Goal: Task Accomplishment & Management: Use online tool/utility

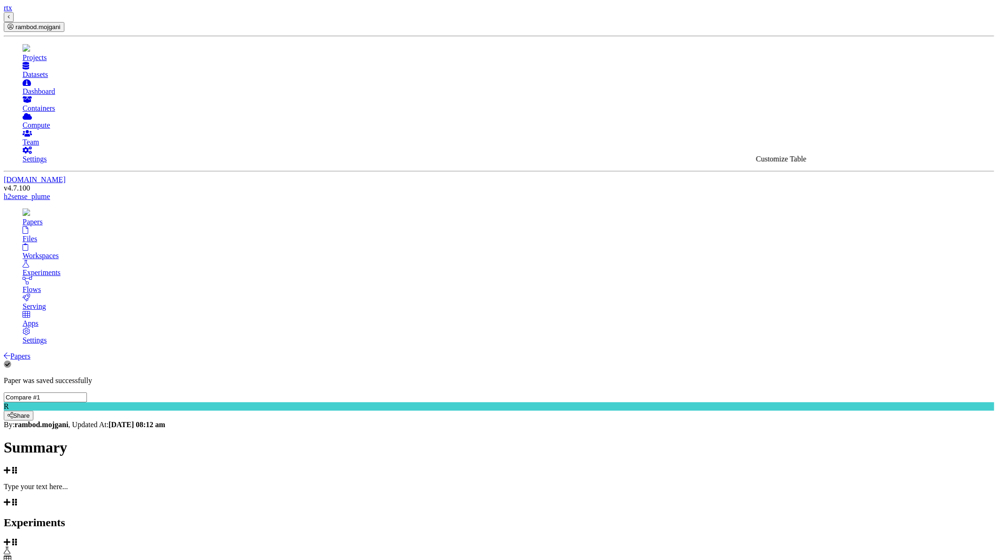
click at [11, 556] on icon at bounding box center [8, 559] width 8 height 7
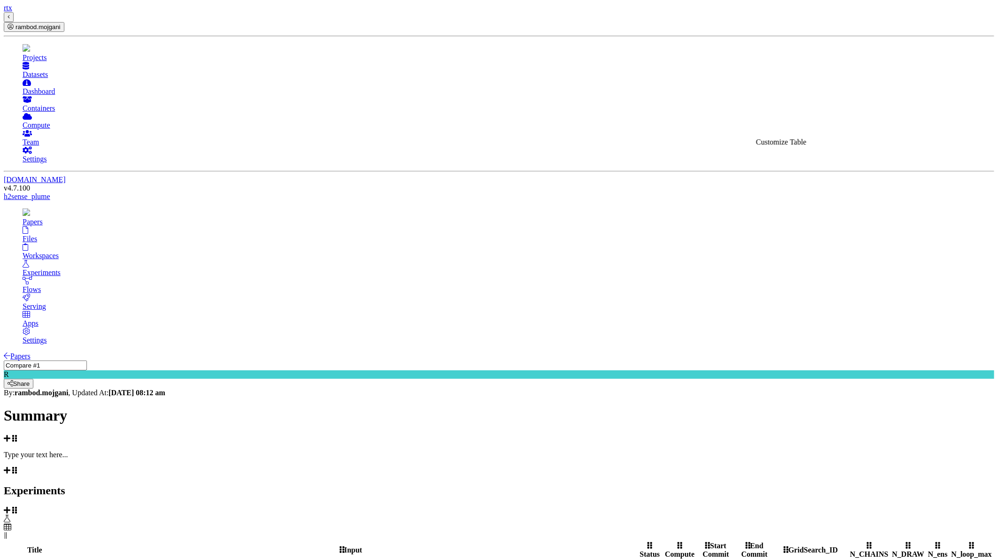
click at [11, 524] on span at bounding box center [8, 528] width 8 height 8
paste input "amztuodejkkw1gycxsua"
type input "amztuodejkkw1gycxsua"
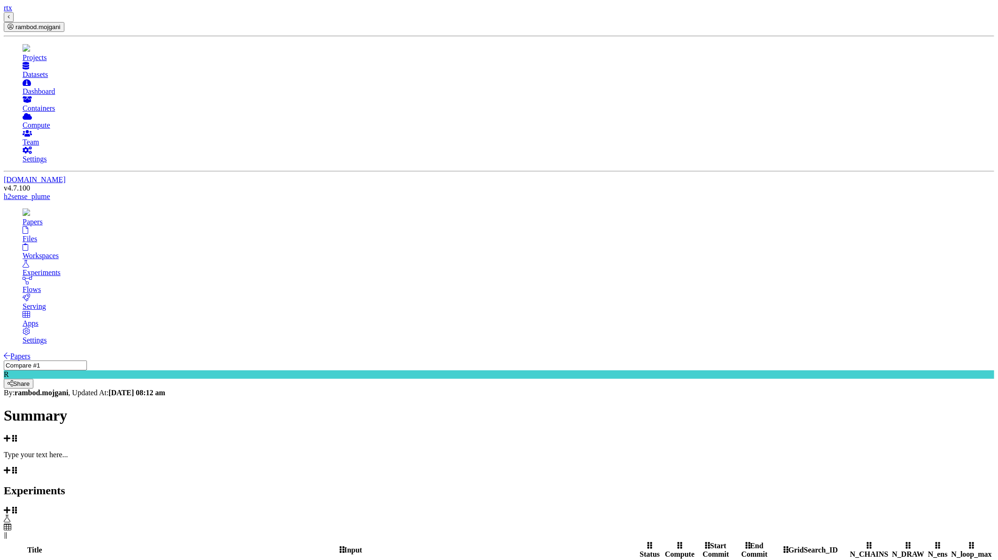
click at [774, 546] on div "GridSearch_ID" at bounding box center [810, 550] width 73 height 8
click at [783, 546] on icon at bounding box center [785, 550] width 5 height 8
drag, startPoint x: 736, startPoint y: 143, endPoint x: 747, endPoint y: 152, distance: 14.1
click at [739, 485] on h2 "Experiments" at bounding box center [499, 491] width 990 height 13
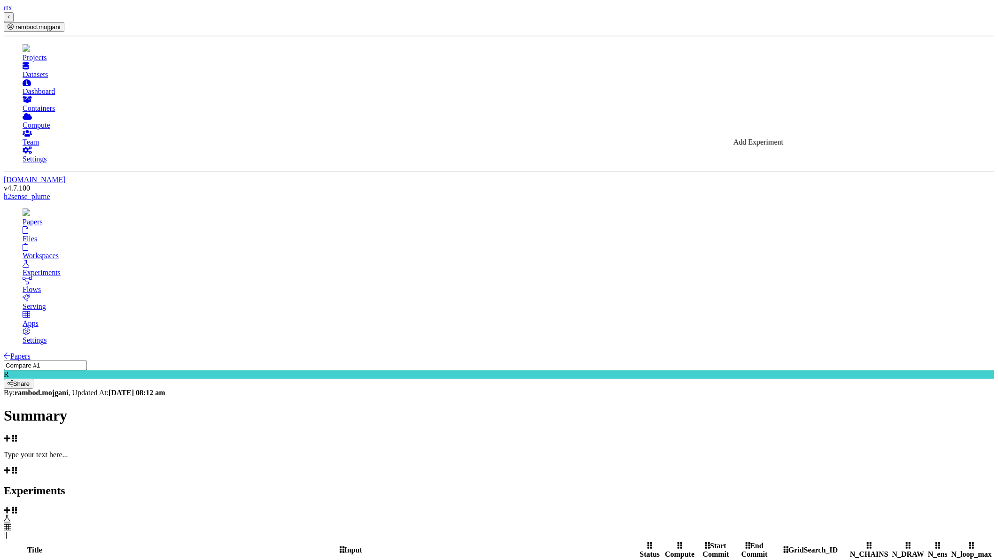
click at [10, 515] on span at bounding box center [7, 519] width 7 height 8
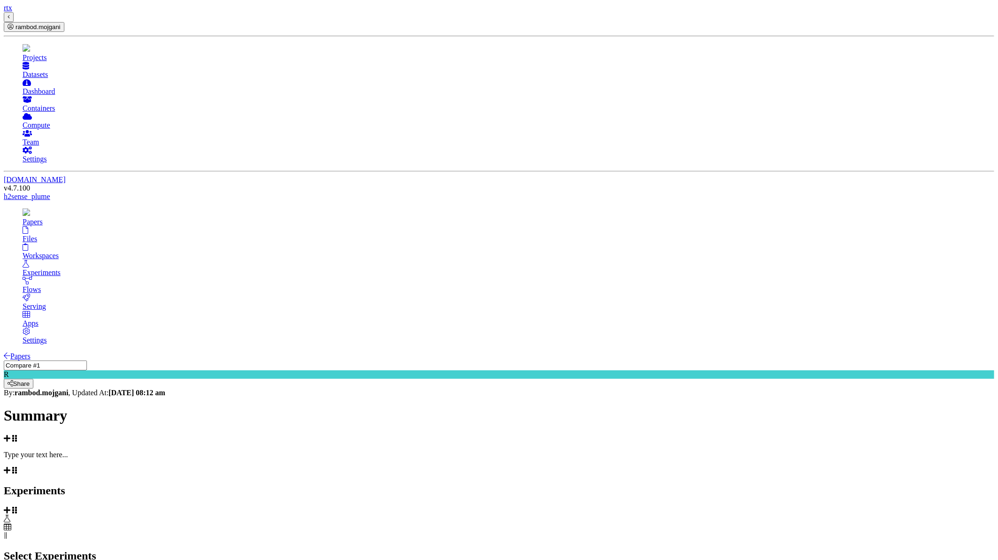
checkbox input "true"
paste input "amztuodejkkw1gycxsua"
type input "amztuodejkkw1gycxsua"
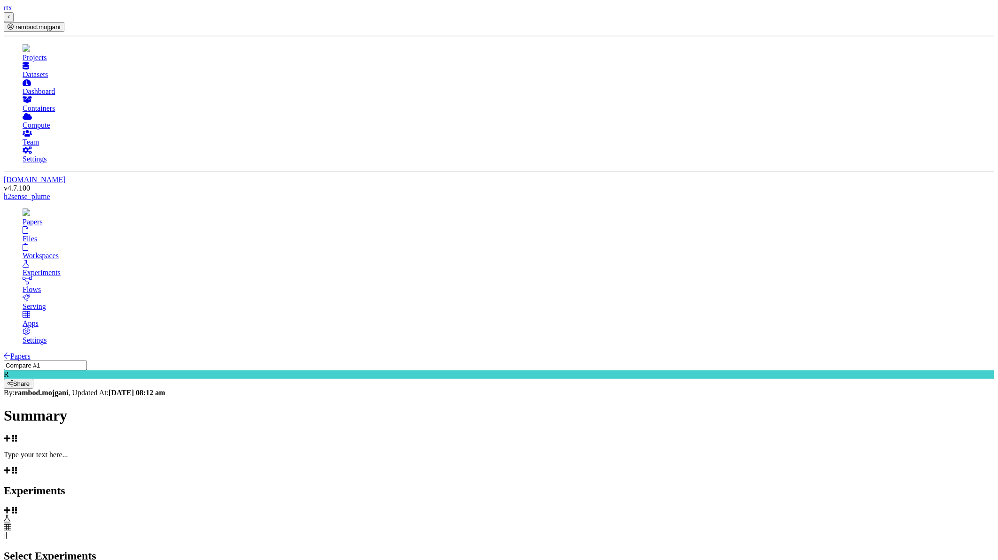
select select "50"
checkbox input "false"
click at [621, 550] on div "Select Experiments" at bounding box center [499, 556] width 990 height 13
click at [8, 532] on span at bounding box center [6, 536] width 4 height 8
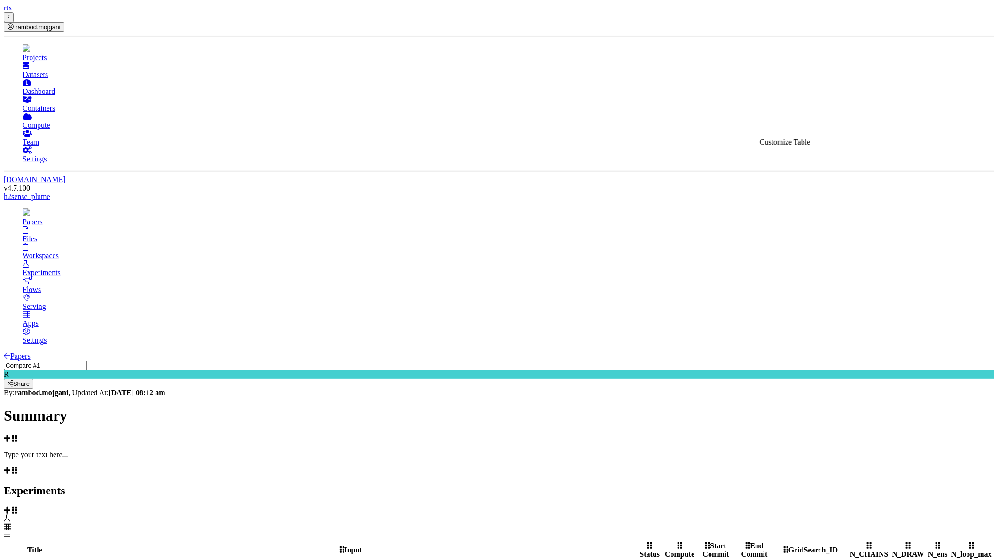
click at [11, 524] on icon at bounding box center [8, 528] width 8 height 8
click at [11, 524] on icon at bounding box center [8, 527] width 8 height 7
drag, startPoint x: 768, startPoint y: 158, endPoint x: 853, endPoint y: 126, distance: 90.8
